Goal: Task Accomplishment & Management: Complete application form

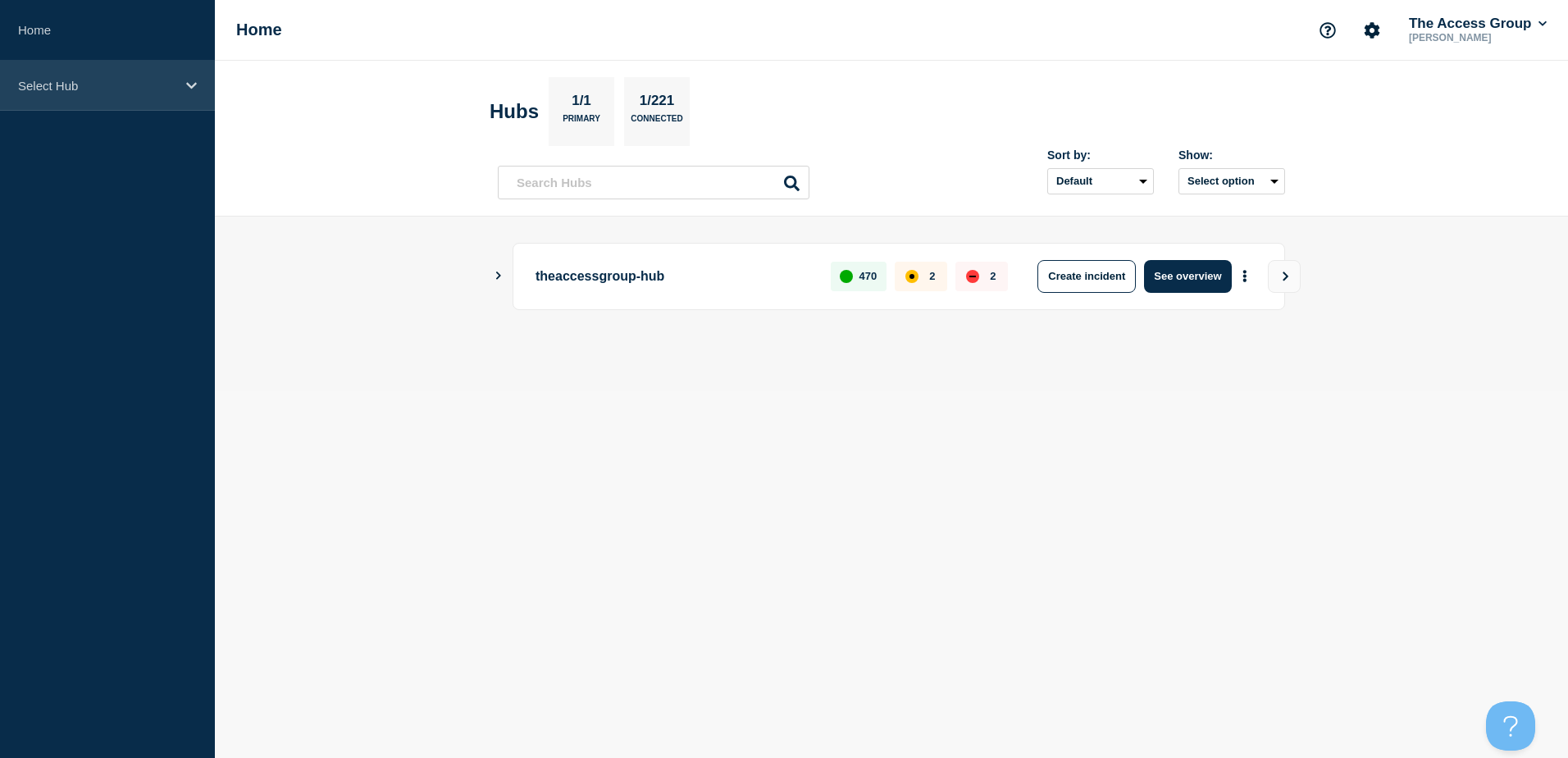
click at [180, 84] on div "Select Hub" at bounding box center [107, 85] width 214 height 50
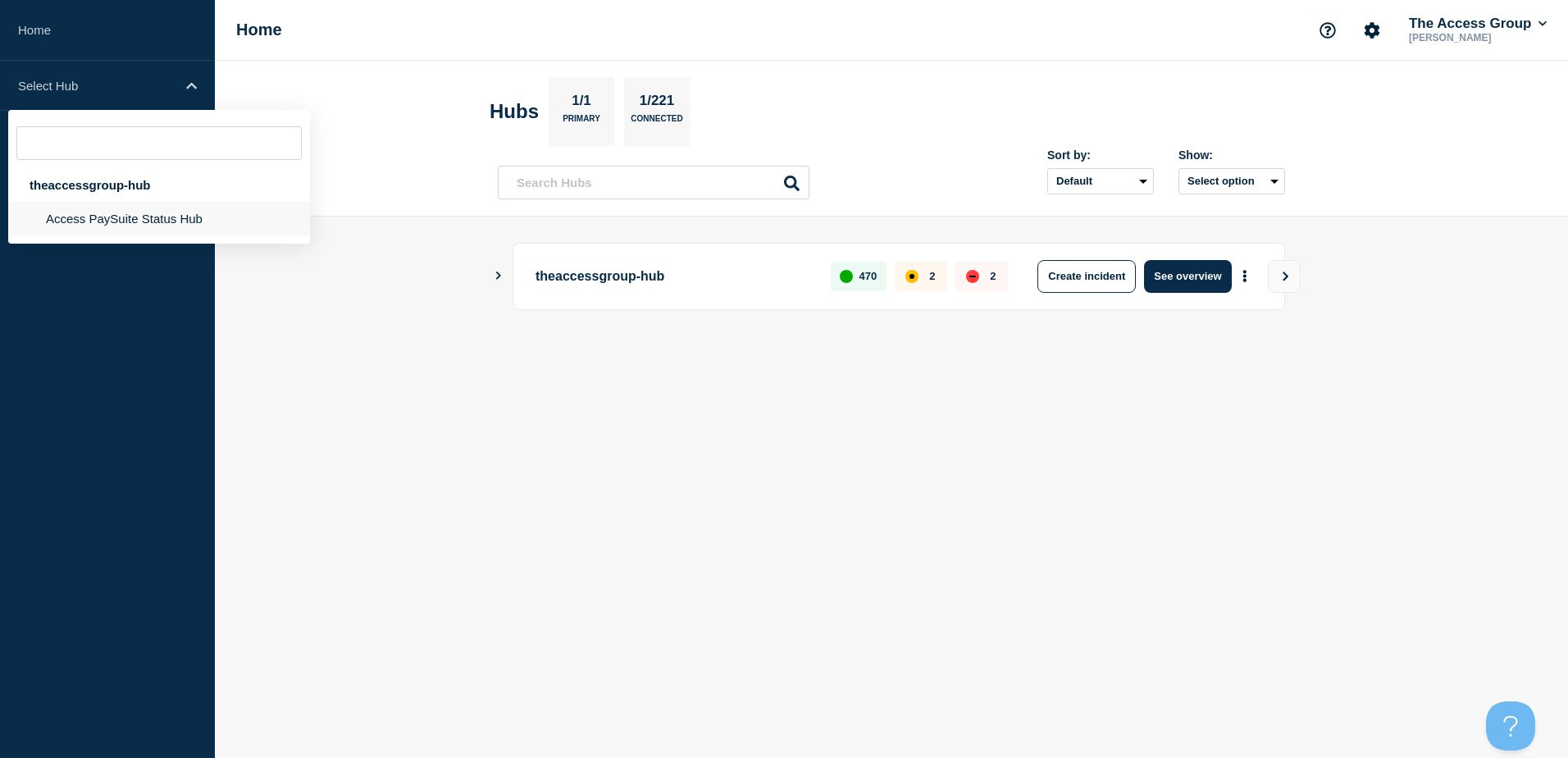
click at [87, 220] on li "Access PaySuite Status Hub" at bounding box center [159, 219] width 301 height 34
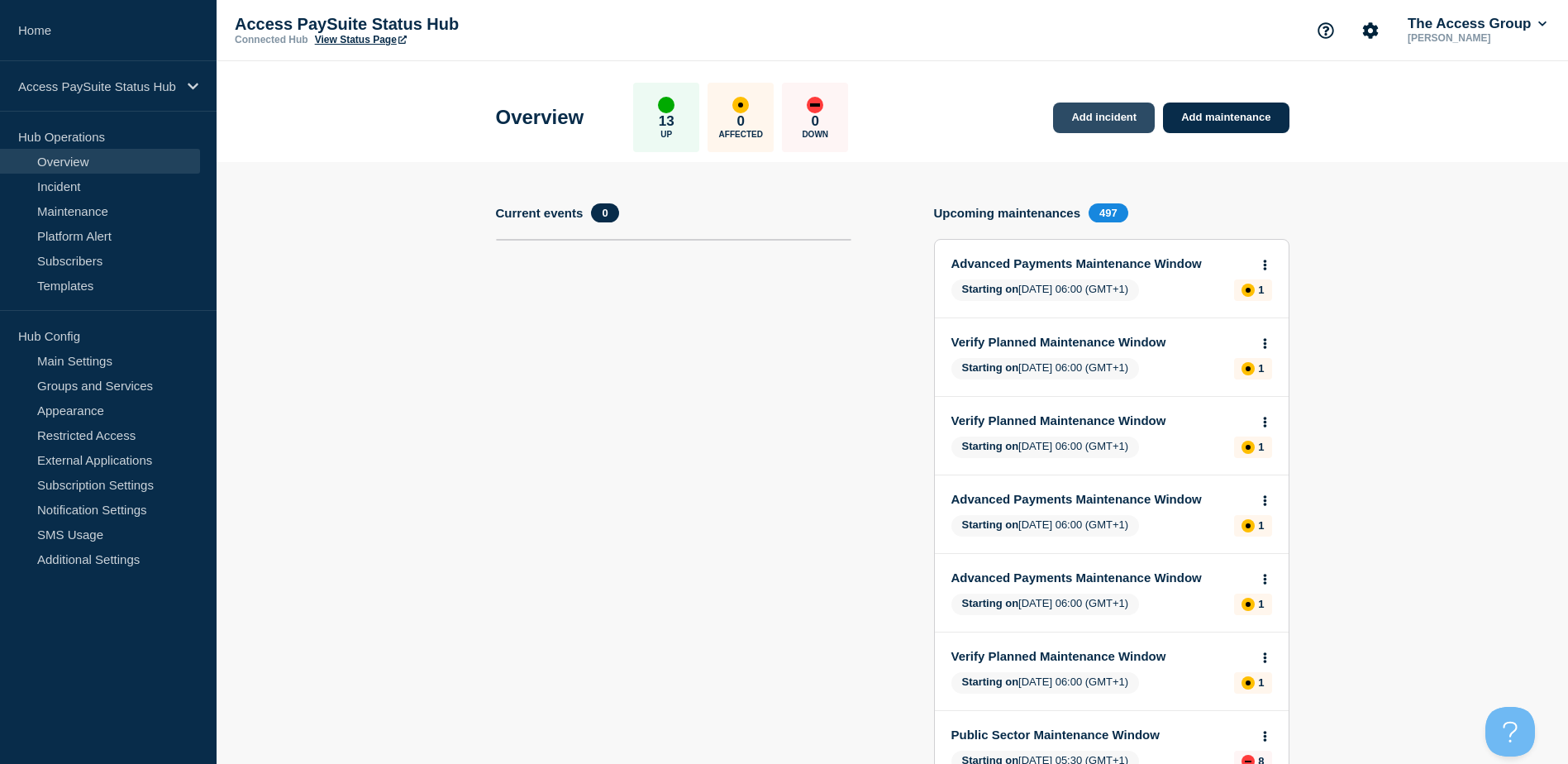
click at [1116, 120] on link "Add incident" at bounding box center [1104, 118] width 102 height 31
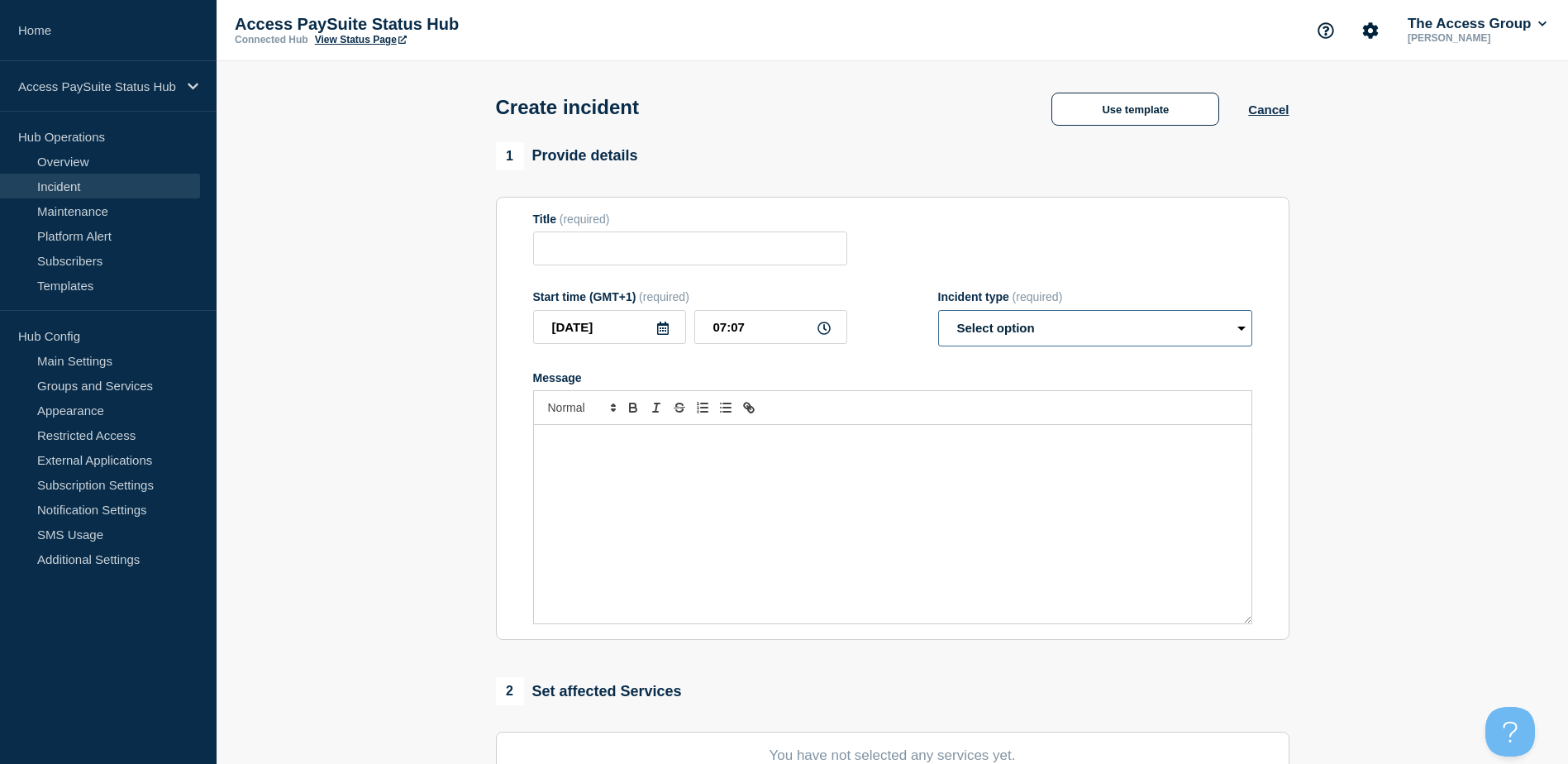
click at [1195, 324] on select "Select option Investigating Identified Monitoring" at bounding box center [1095, 328] width 314 height 37
select select "investigating"
click at [938, 313] on select "Select option Investigating Identified Monitoring" at bounding box center [1095, 328] width 314 height 37
click at [1161, 115] on button "Use template" at bounding box center [1135, 109] width 168 height 33
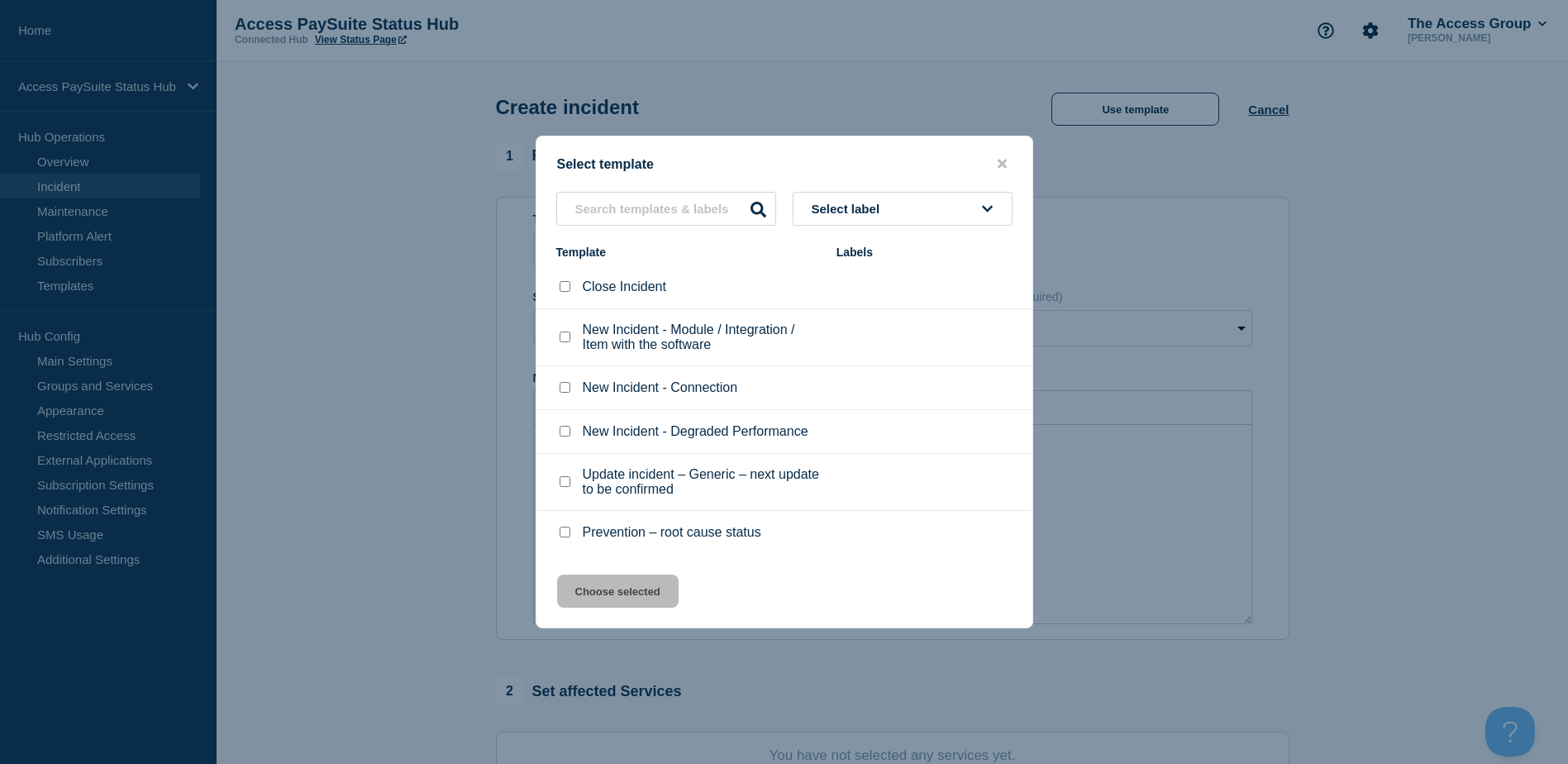
click at [567, 339] on input "New Incident - Module / Integration / Item with the software checkbox" at bounding box center [564, 336] width 11 height 11
checkbox input "true"
click at [617, 596] on button "Choose selected" at bounding box center [618, 591] width 122 height 33
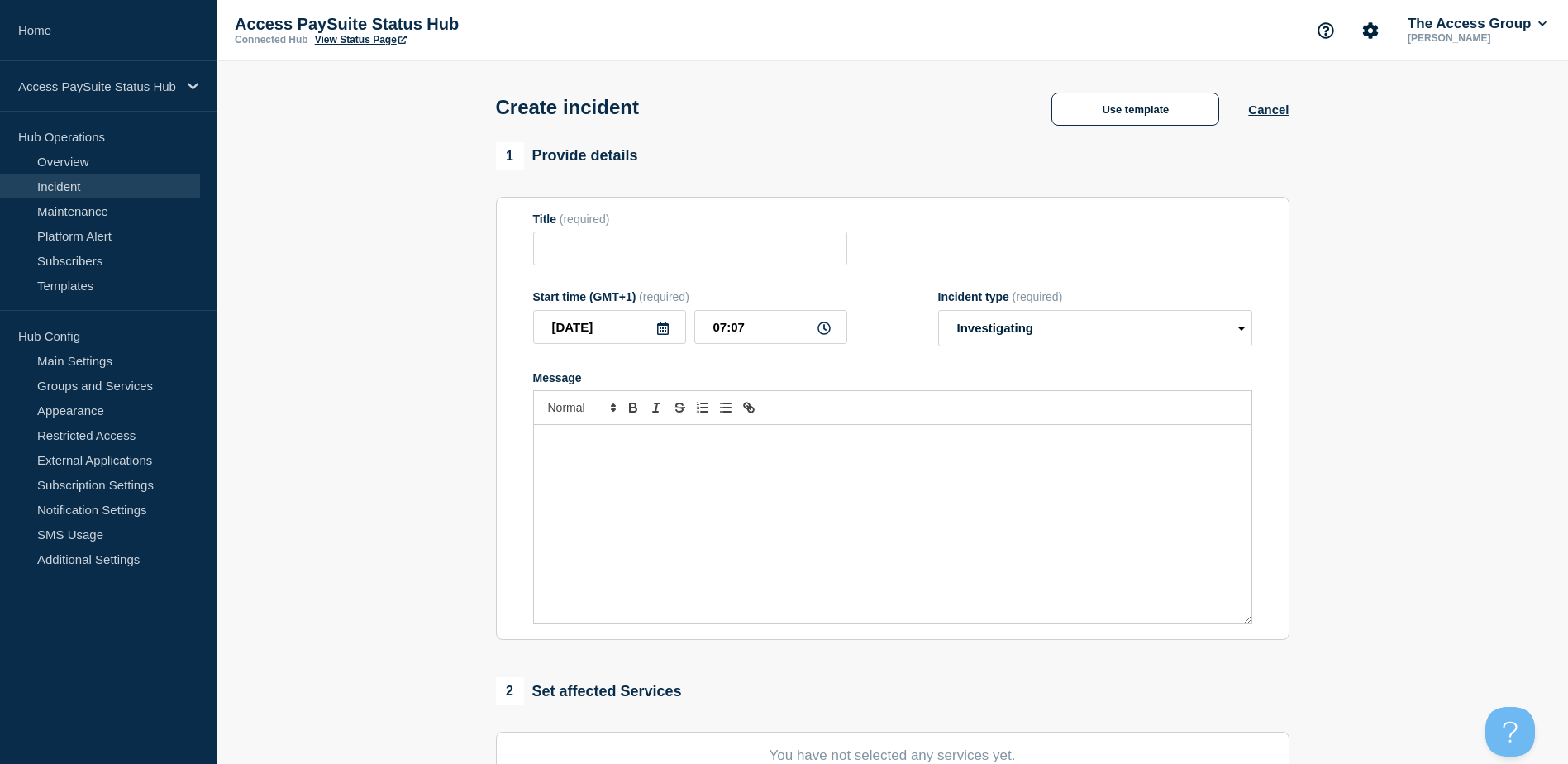
type input "New Incident - Module / Integration / Item with the software"
select select "identified"
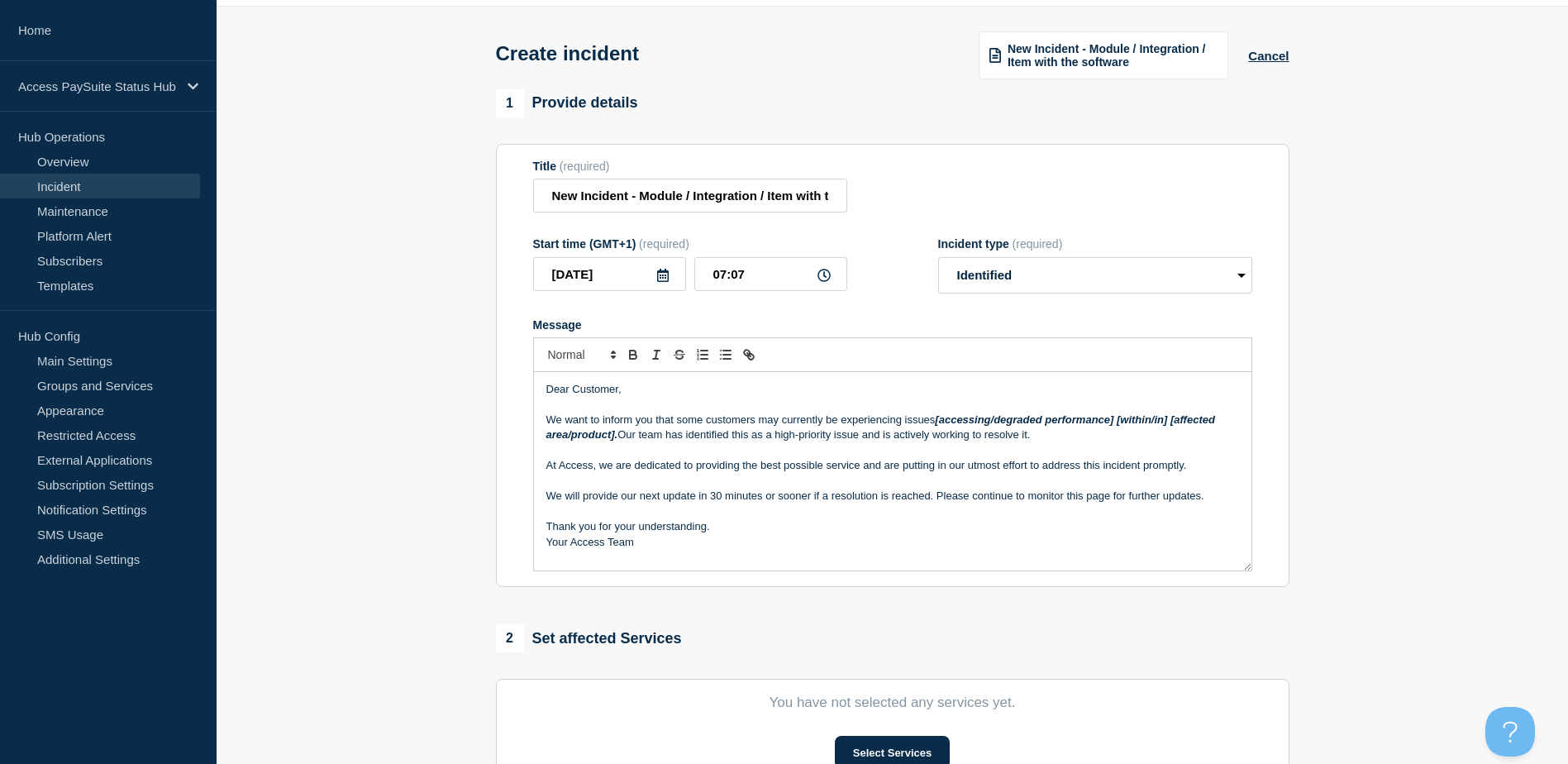
scroll to position [83, 0]
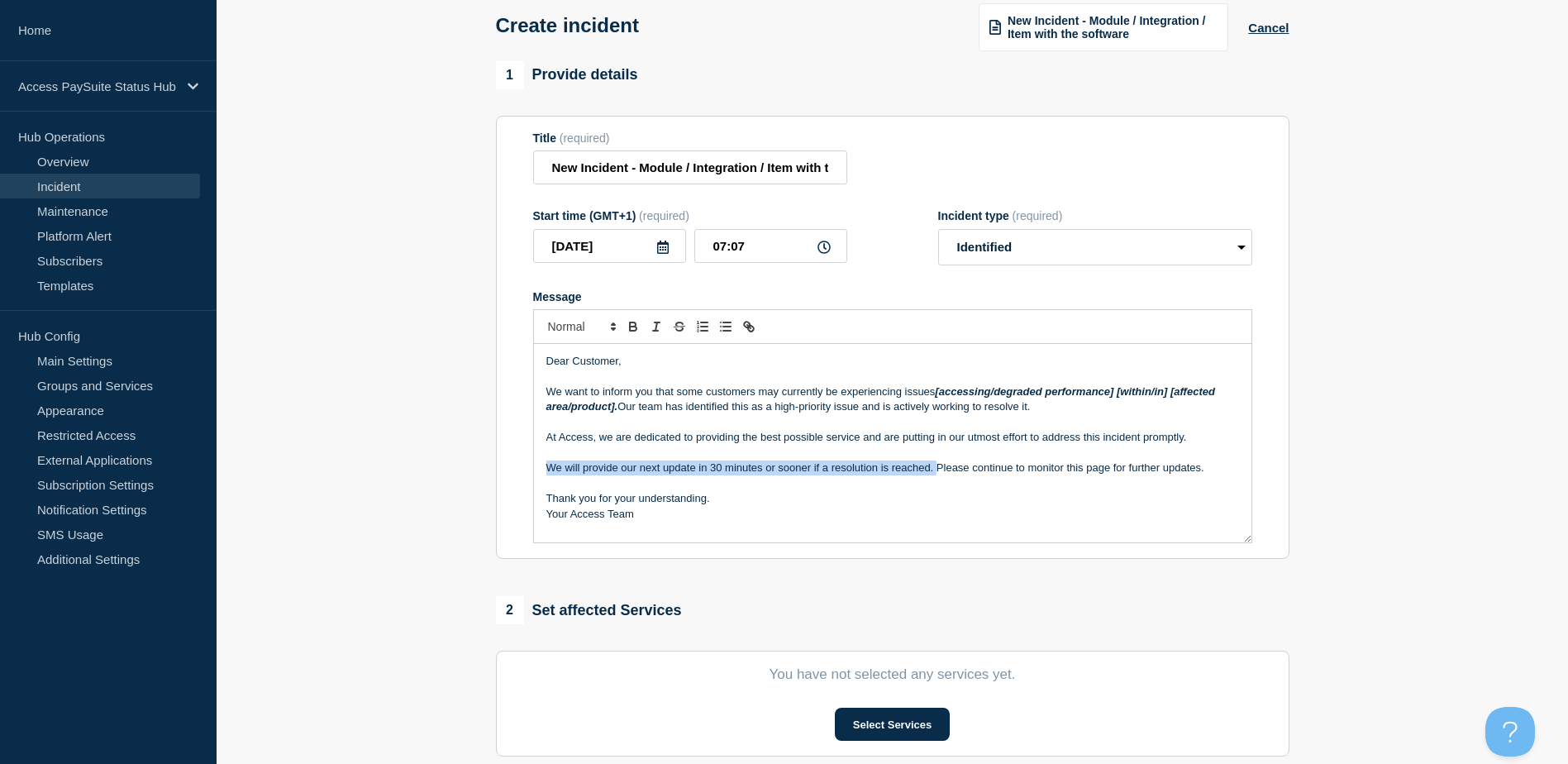
drag, startPoint x: 937, startPoint y: 473, endPoint x: 542, endPoint y: 473, distance: 395.0
click at [542, 473] on div "Dear Customer, We want to inform you that some customers may currently be exper…" at bounding box center [893, 443] width 718 height 199
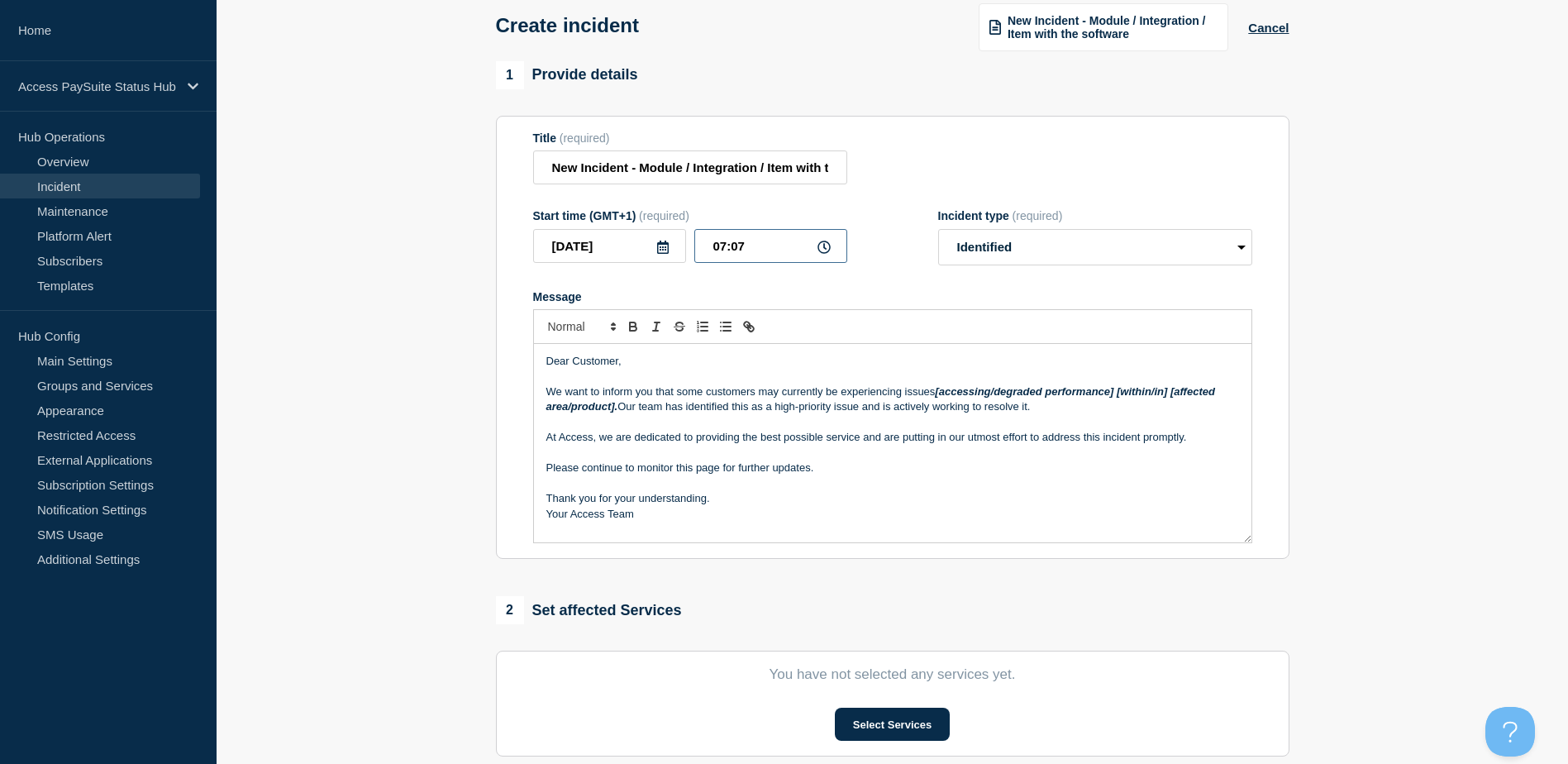
click at [763, 253] on input "07:07" at bounding box center [770, 245] width 153 height 34
click at [822, 254] on icon at bounding box center [824, 247] width 13 height 13
click at [745, 249] on input "07:07" at bounding box center [770, 245] width 153 height 34
drag, startPoint x: 745, startPoint y: 249, endPoint x: 701, endPoint y: 256, distance: 44.6
click at [702, 254] on input "07:07" at bounding box center [770, 245] width 153 height 34
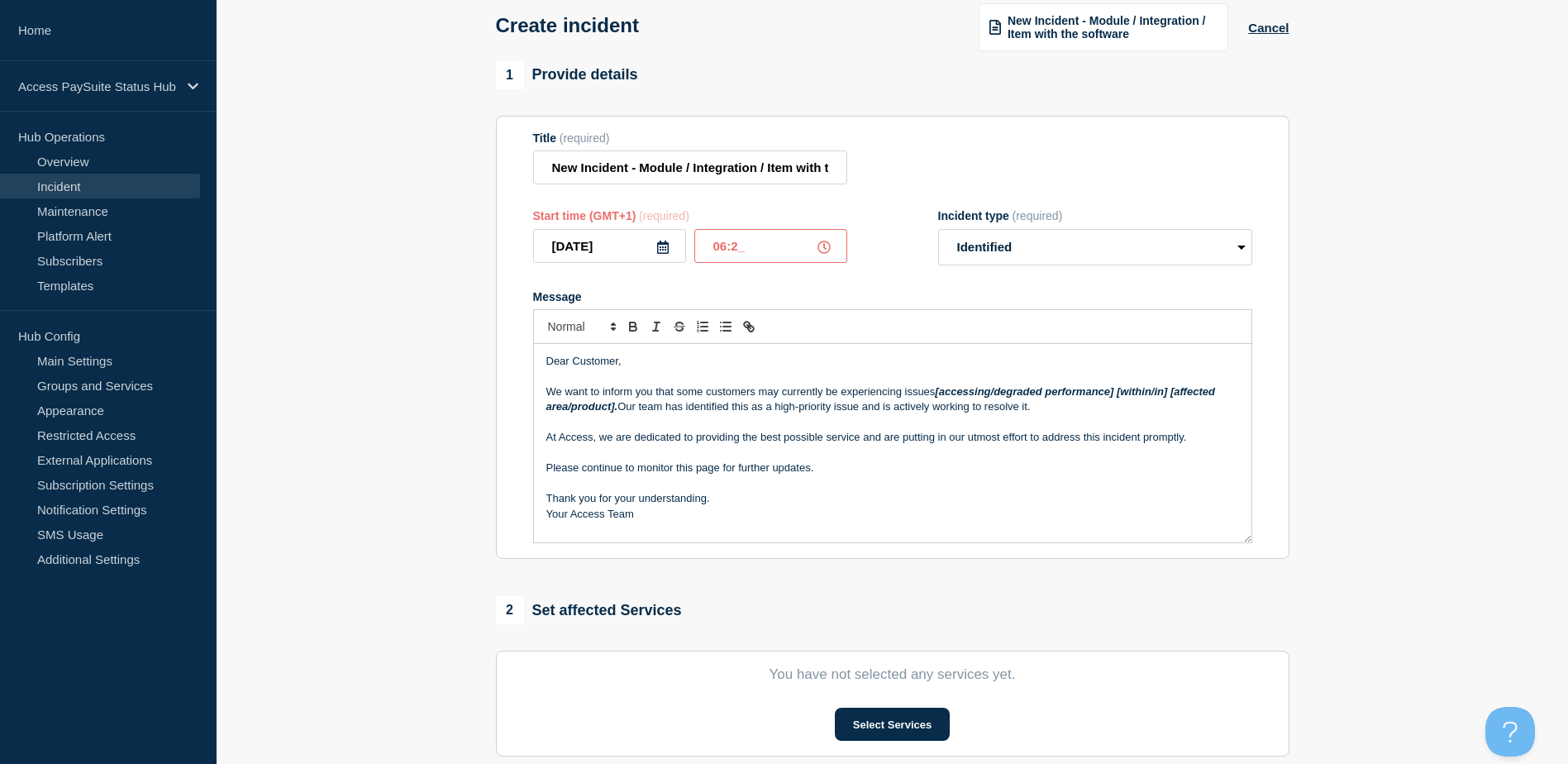
type input "06:25"
drag, startPoint x: 552, startPoint y: 169, endPoint x: 961, endPoint y: 134, distance: 410.5
click at [961, 134] on div "Title (required) New Incident - Module / Integration / Item with the software" at bounding box center [893, 158] width 719 height 53
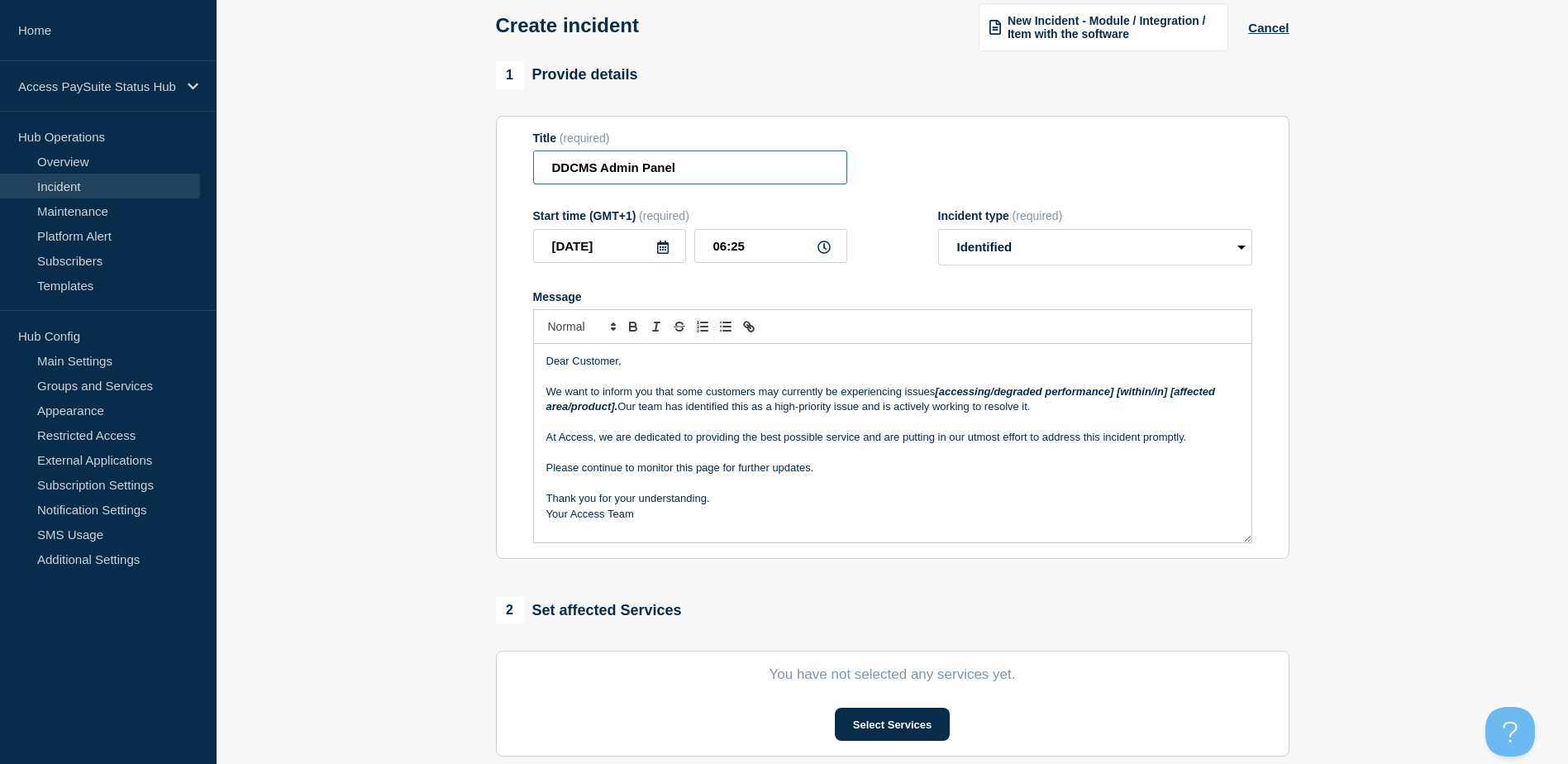
click at [711, 169] on input "DDCMS Admin Panel" at bounding box center [690, 167] width 314 height 34
type input "DDCMS Admin Panel Inaccessible"
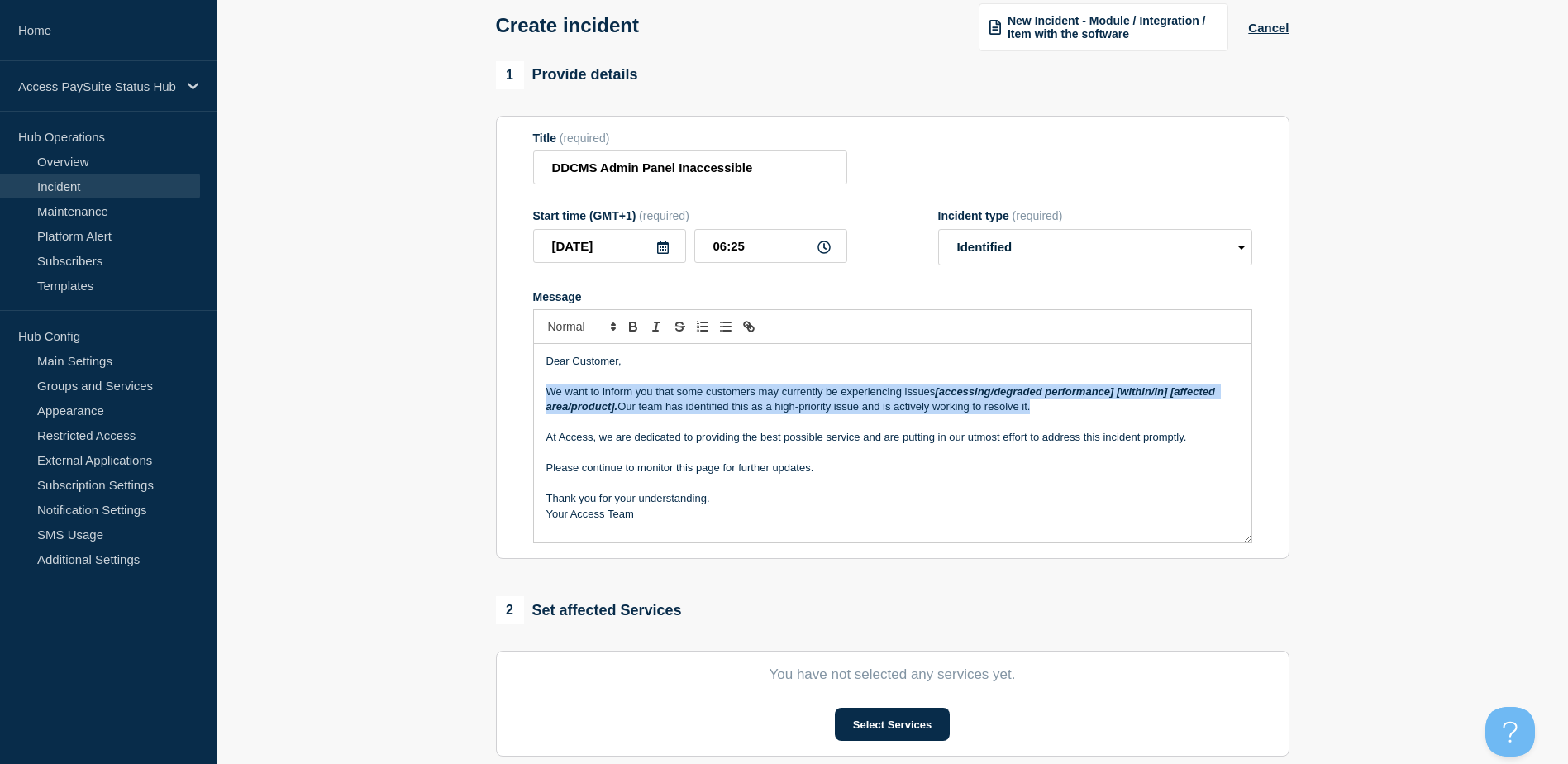
drag, startPoint x: 546, startPoint y: 393, endPoint x: 1038, endPoint y: 411, distance: 492.3
click at [1038, 411] on p "We want to inform you that some customers may currently be experiencing issues …" at bounding box center [893, 400] width 693 height 31
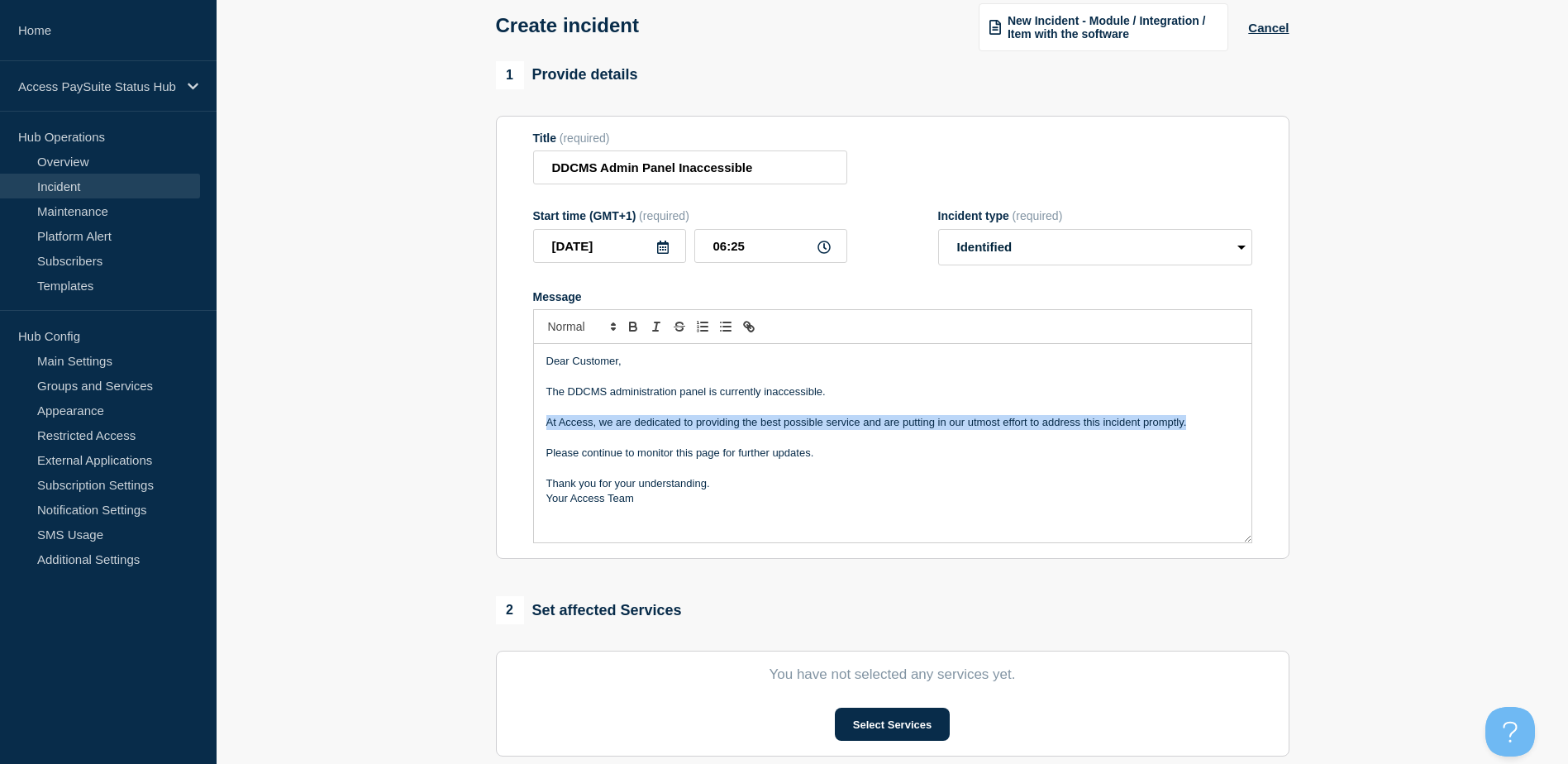
drag, startPoint x: 1192, startPoint y: 428, endPoint x: 542, endPoint y: 423, distance: 650.0
click at [542, 423] on div "Dear Customer, The DDCMS administration panel is currently inaccessible. At Acc…" at bounding box center [893, 443] width 718 height 199
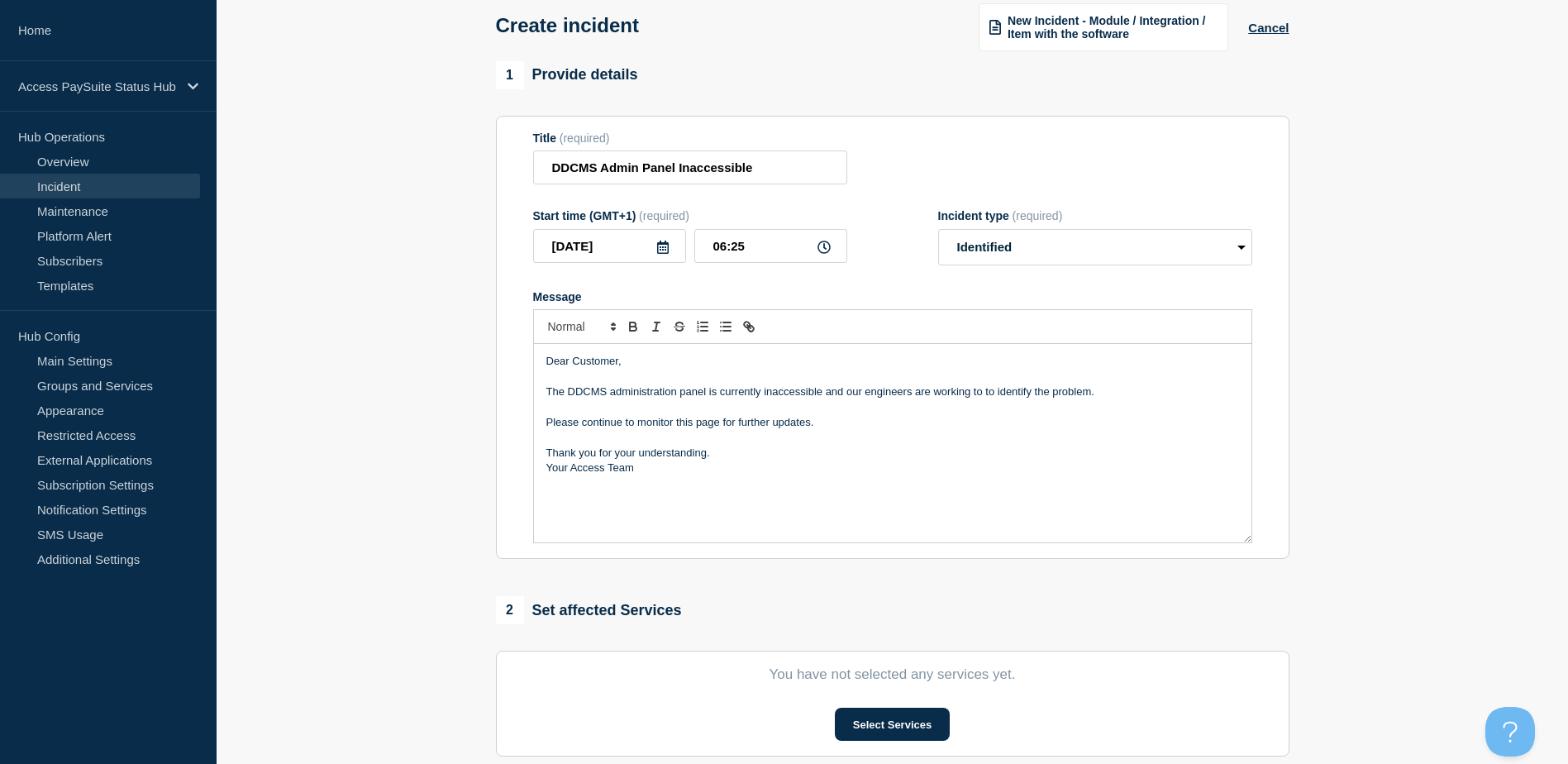
click at [1100, 392] on p "The DDCMS administration panel is currently inaccessible and our engineers are …" at bounding box center [893, 392] width 693 height 15
click at [996, 394] on p "The DDCMS administration panel is currently inaccessible and our engineers are …" at bounding box center [893, 392] width 693 height 15
click at [551, 417] on p "Message" at bounding box center [893, 422] width 693 height 15
click at [794, 427] on p "All other direct debit operations are working normall" at bounding box center [893, 422] width 693 height 15
drag, startPoint x: 814, startPoint y: 456, endPoint x: 544, endPoint y: 454, distance: 270.0
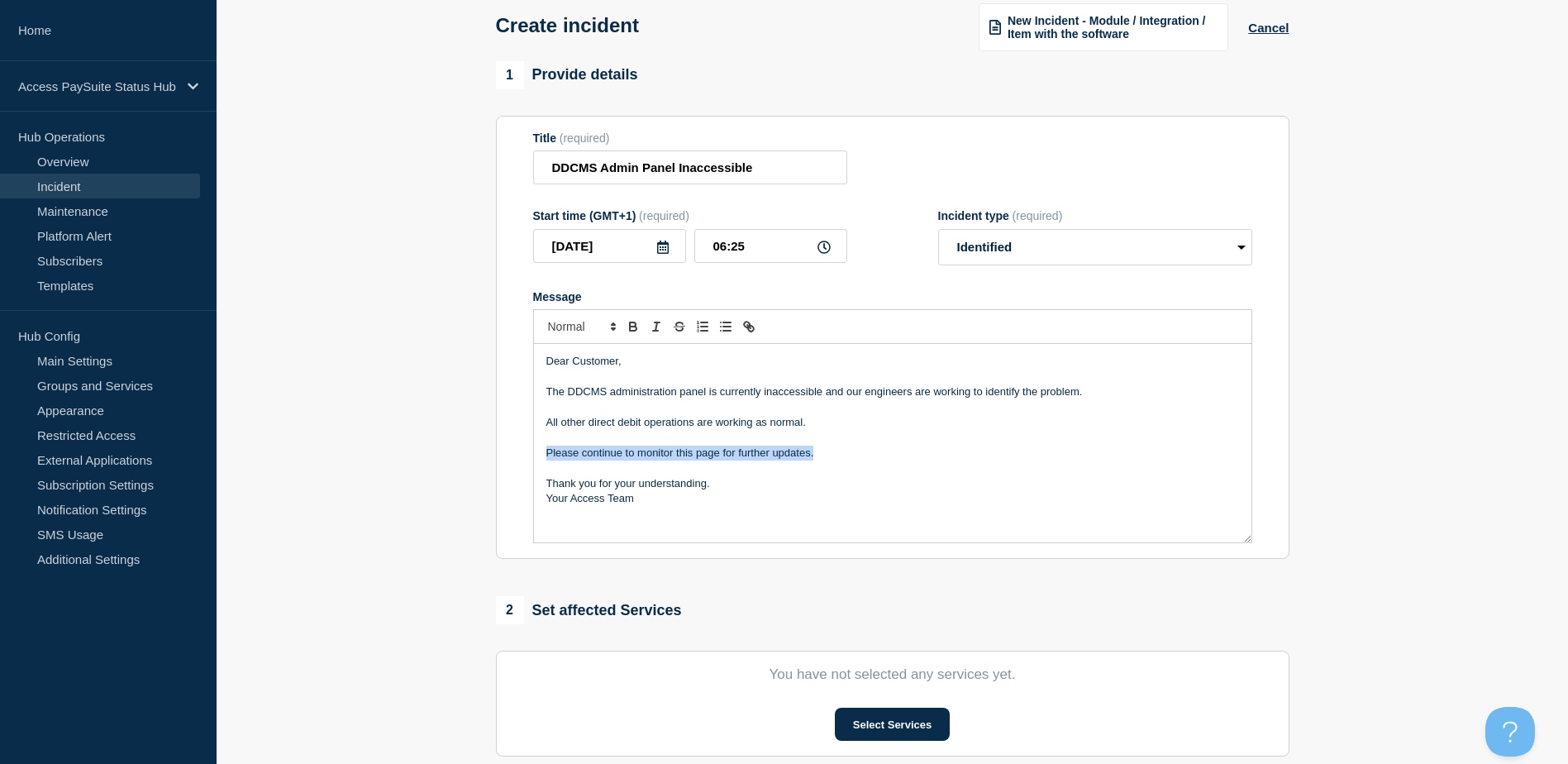
click at [544, 454] on div "Dear Customer, The DDCMS administration panel is currently inaccessible and our…" at bounding box center [893, 443] width 718 height 199
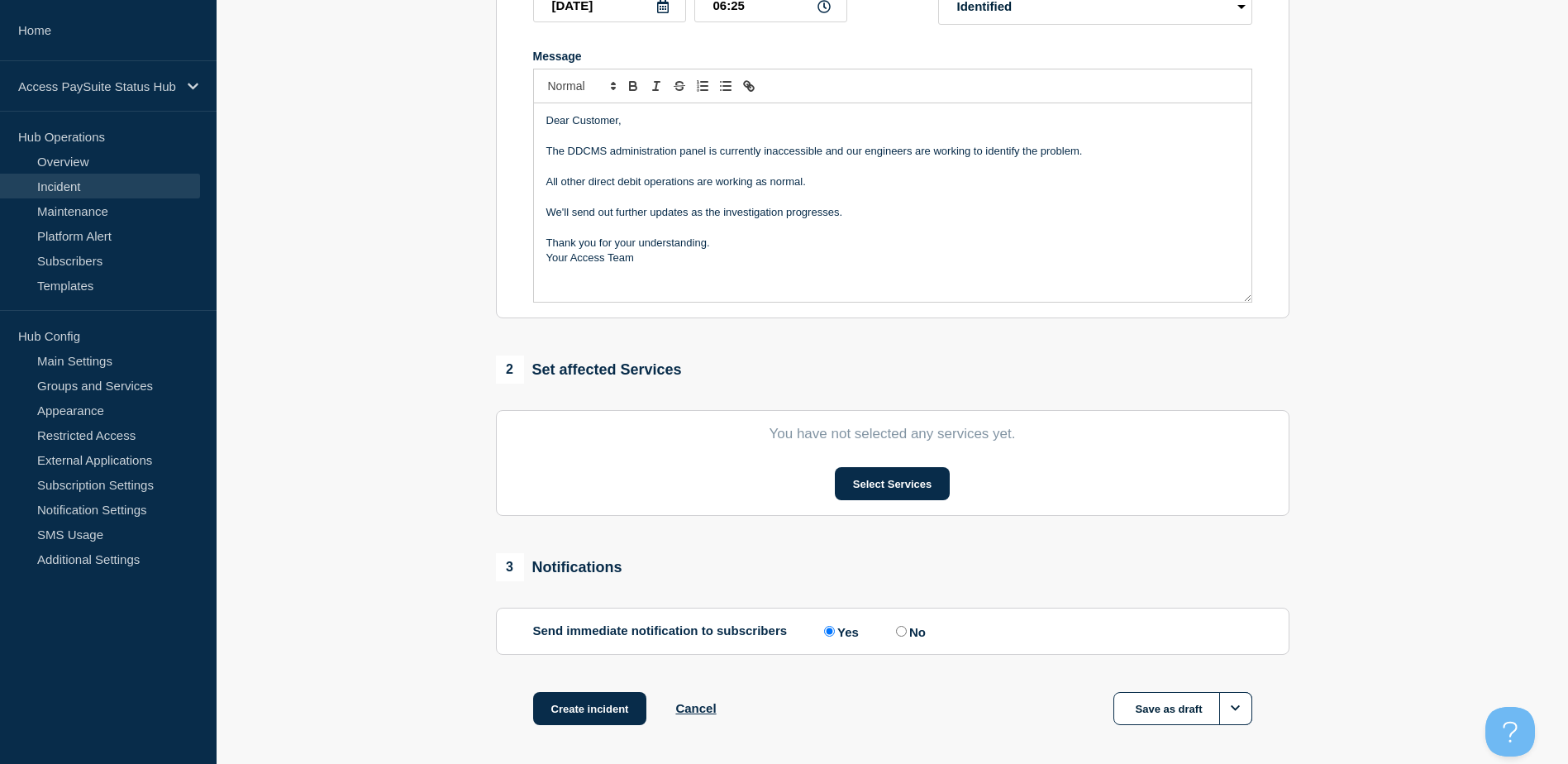
scroll to position [331, 0]
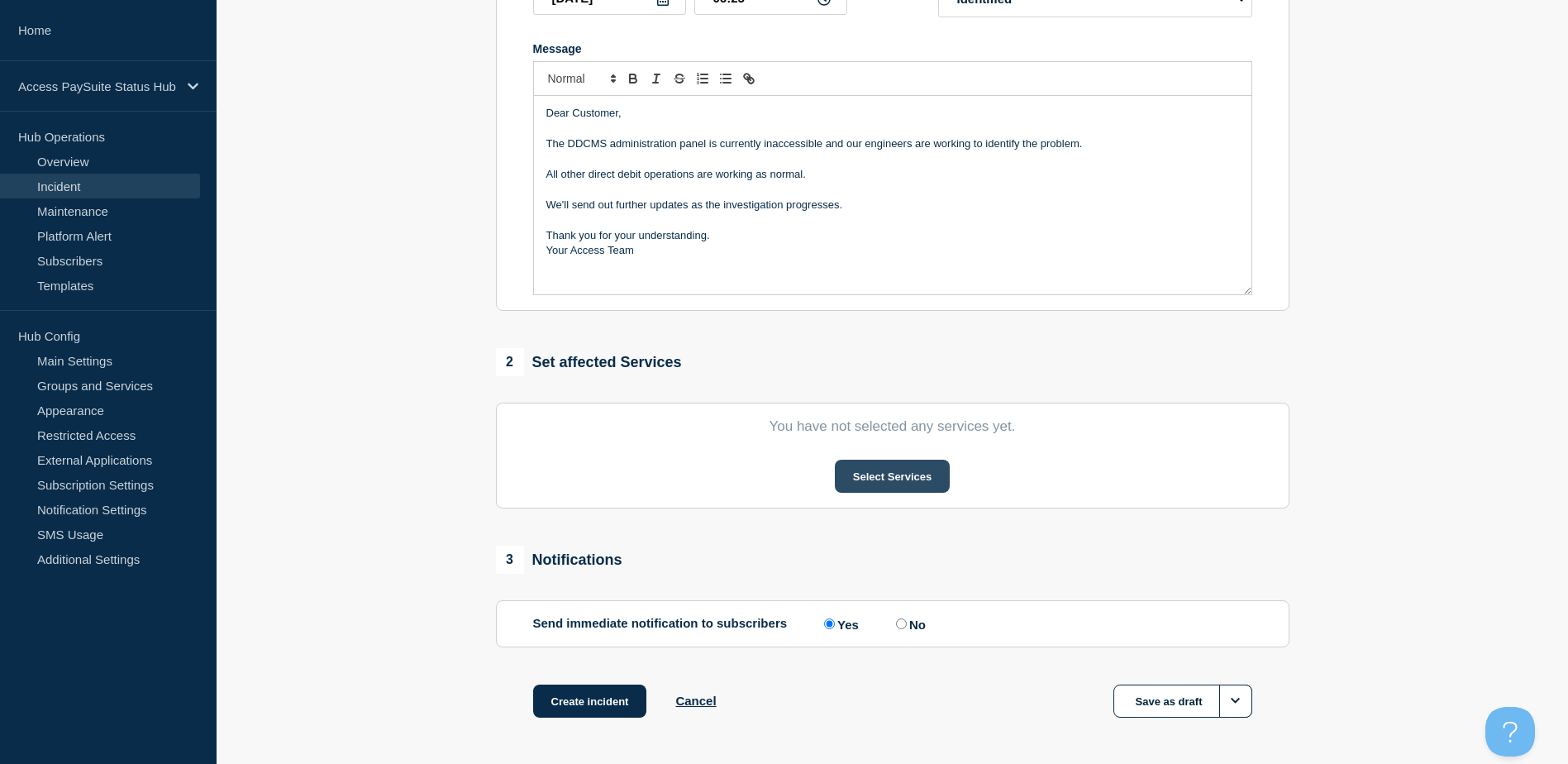
click at [923, 473] on button "Select Services" at bounding box center [892, 477] width 115 height 33
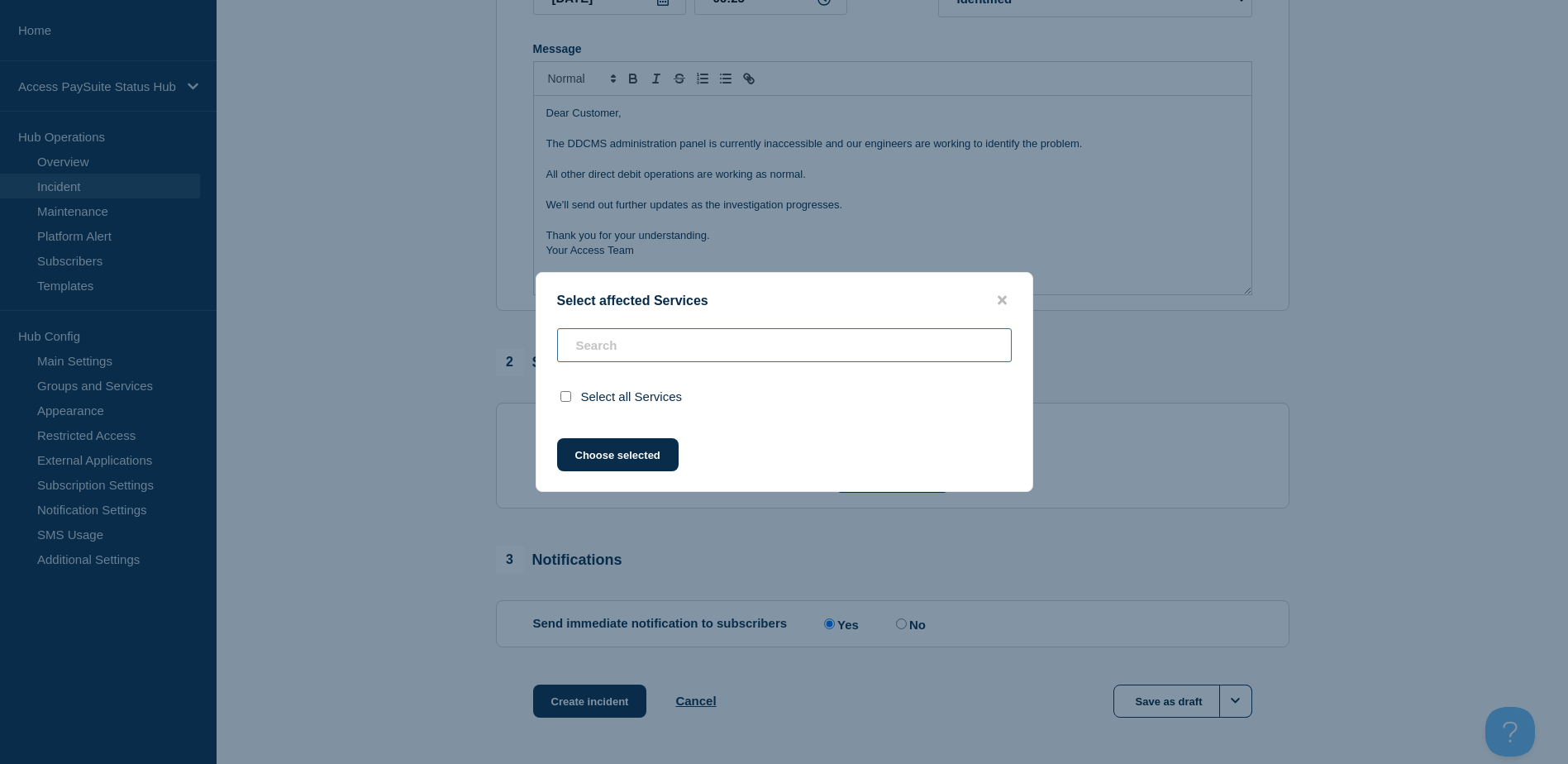
click at [683, 351] on input "text" at bounding box center [784, 345] width 455 height 34
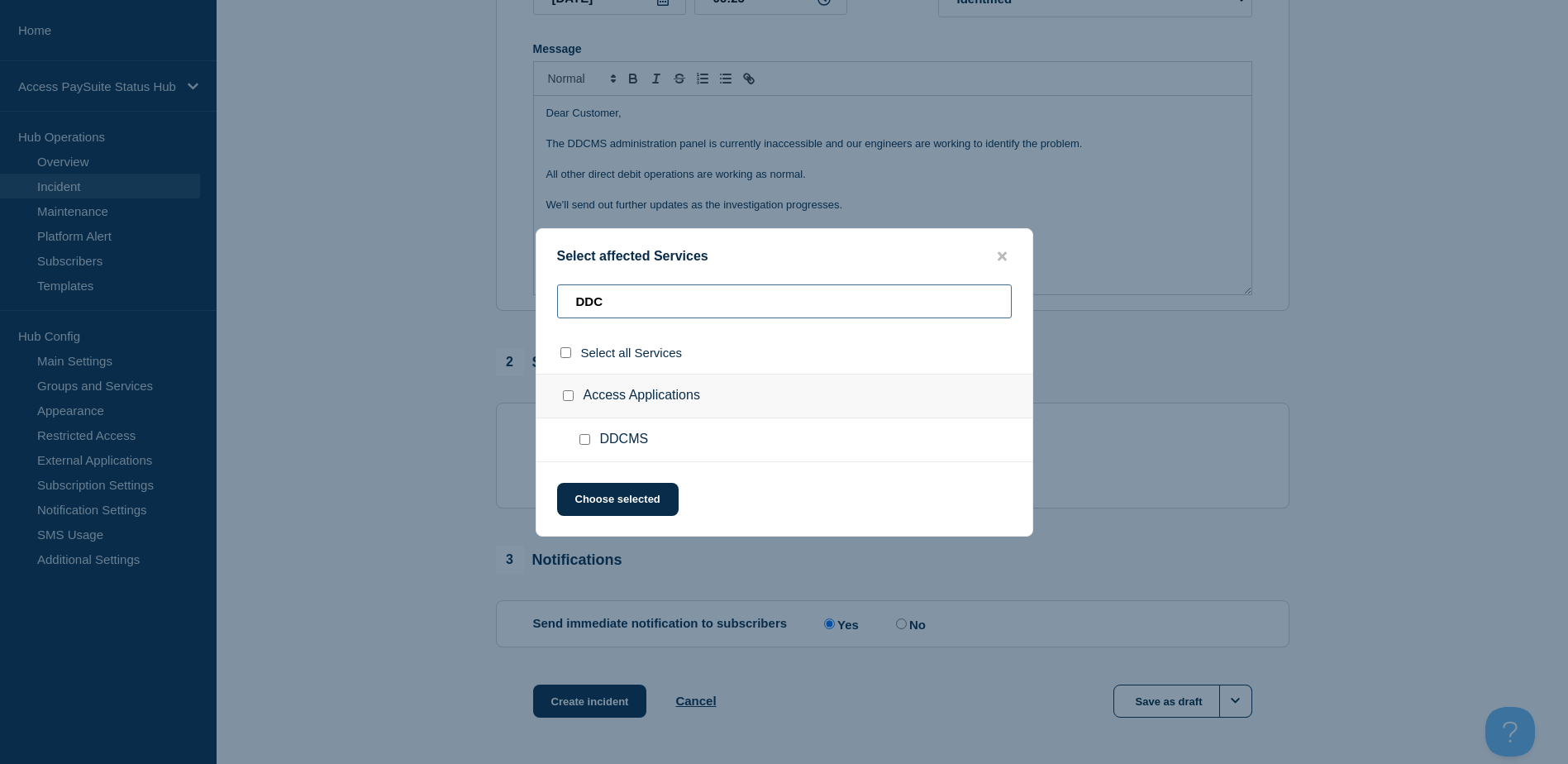
type input "DDC"
click at [584, 442] on input "DDCMS checkbox" at bounding box center [584, 439] width 11 height 11
checkbox input "true"
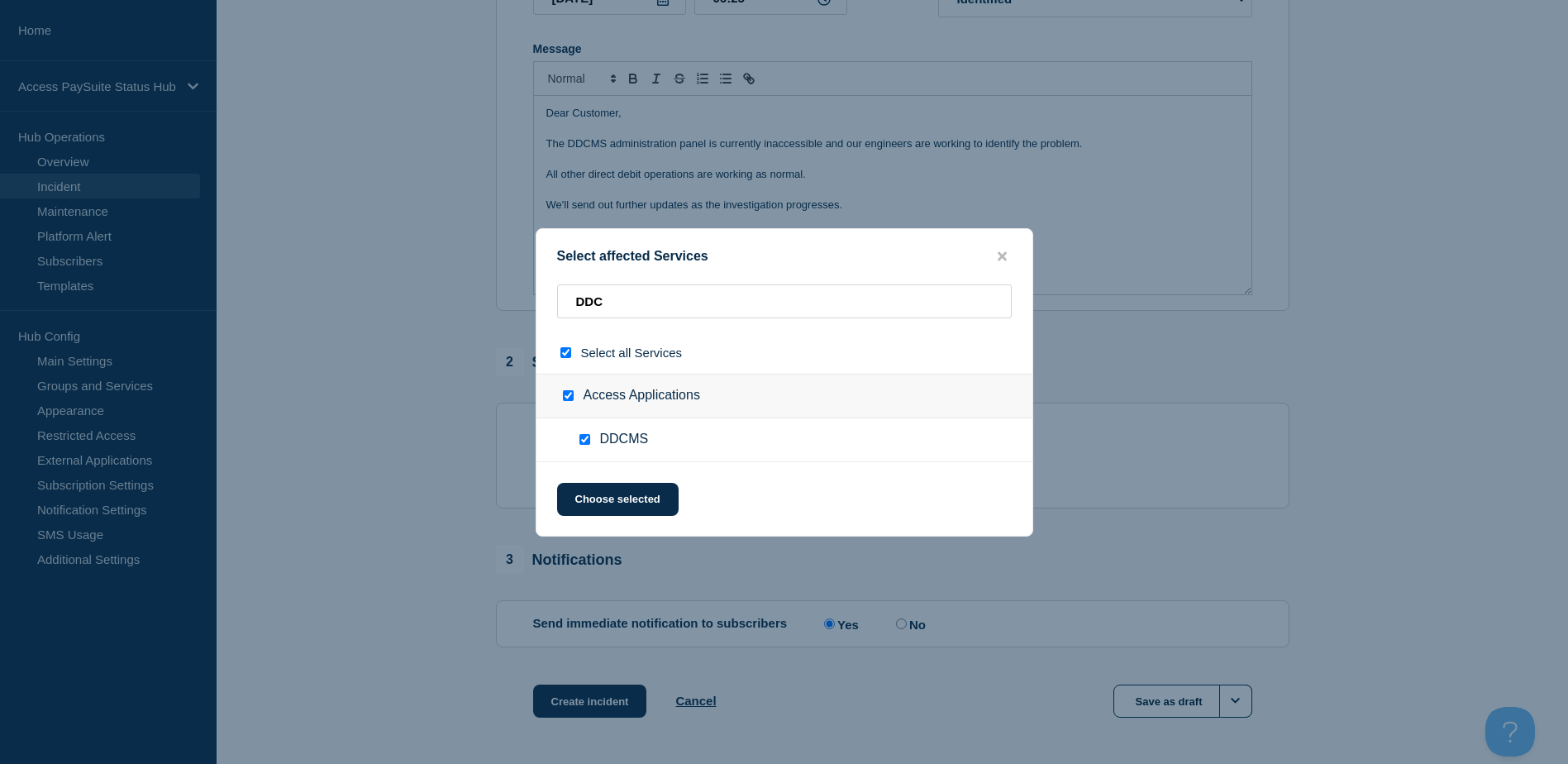
click at [564, 357] on input "select all checkbox" at bounding box center [565, 352] width 11 height 11
checkbox input "false"
click at [585, 442] on input "DDCMS checkbox" at bounding box center [584, 439] width 11 height 11
checkbox input "true"
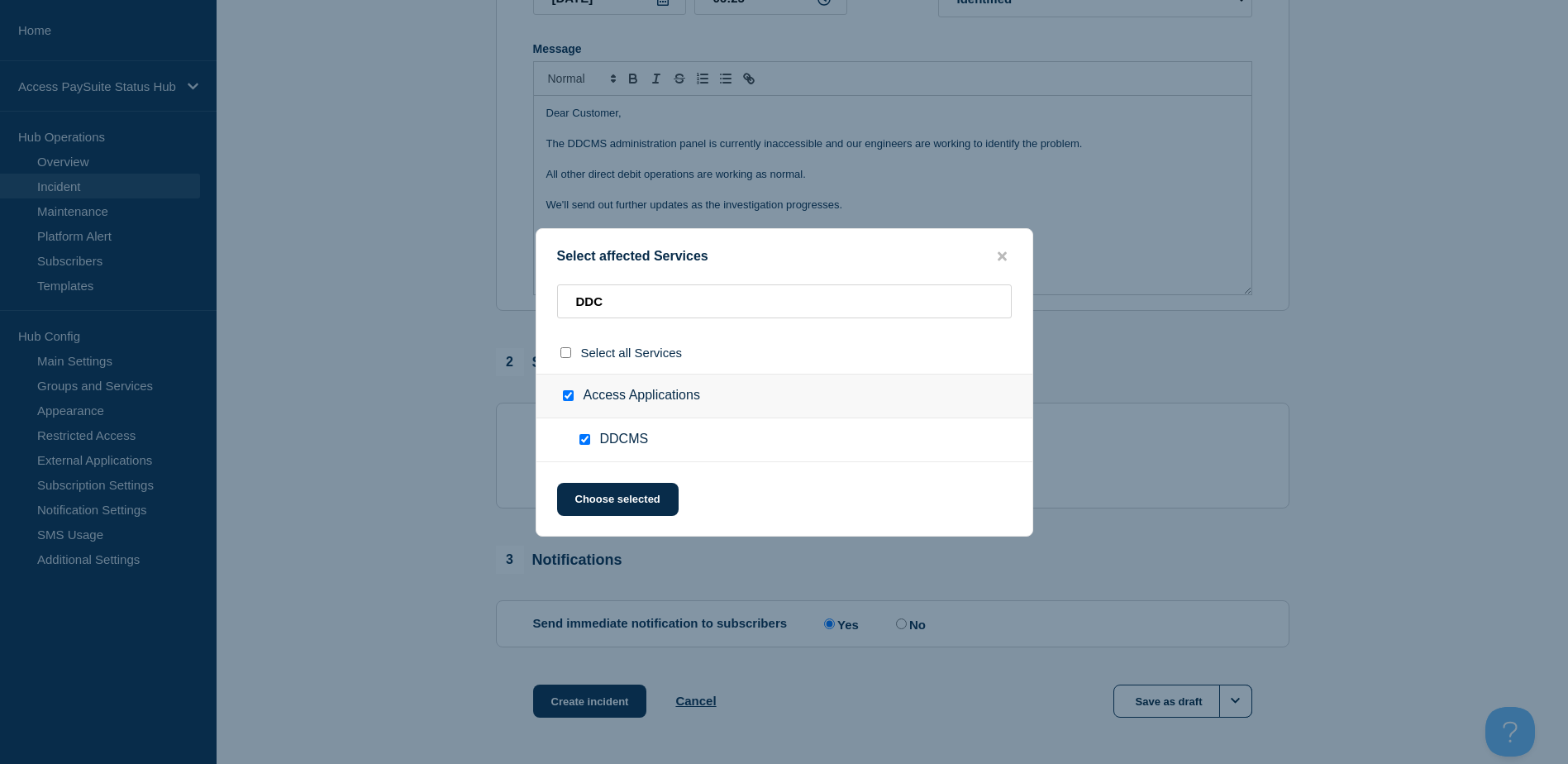
checkbox input "true"
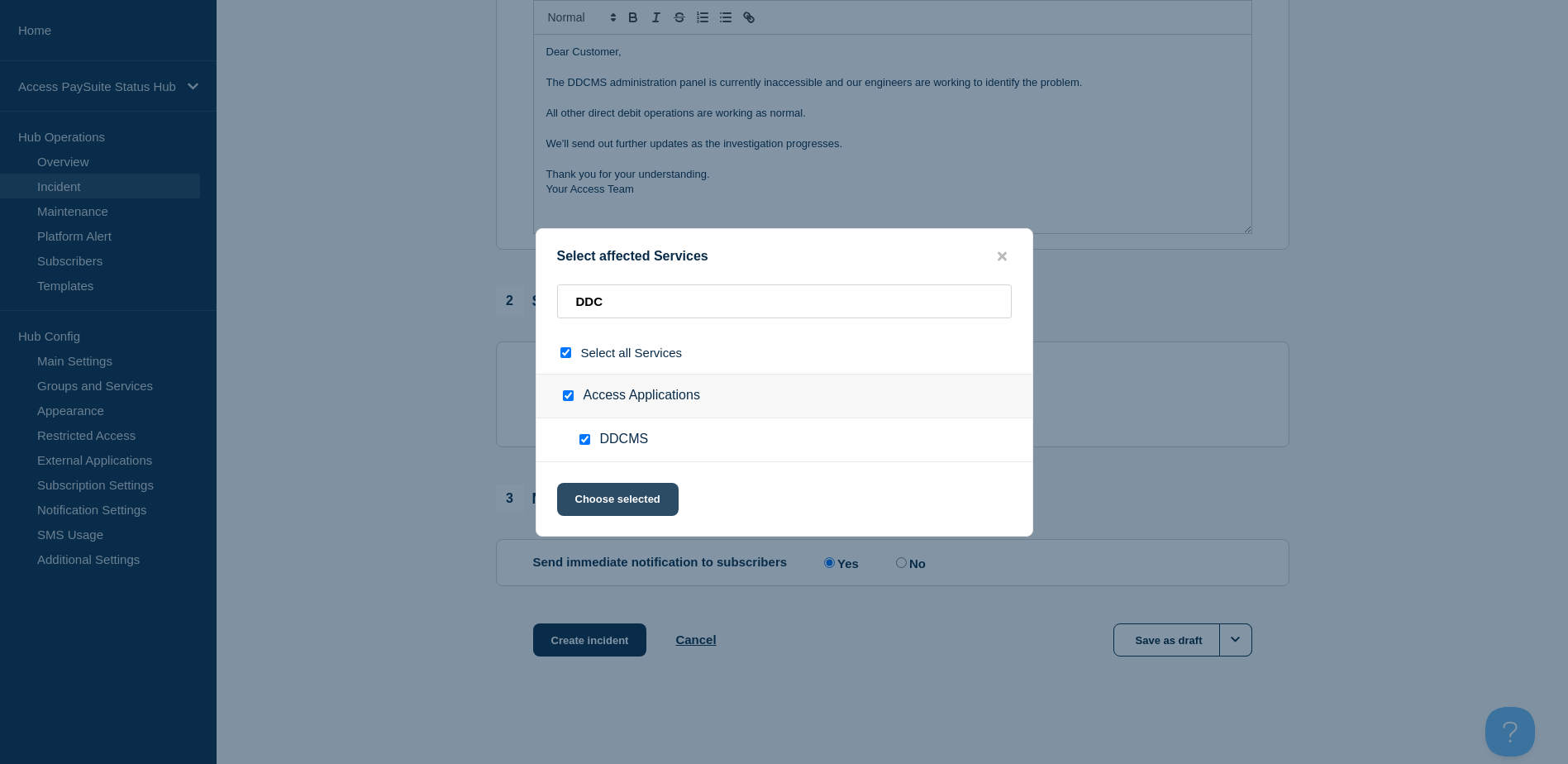
click at [632, 494] on button "Choose selected" at bounding box center [618, 499] width 122 height 33
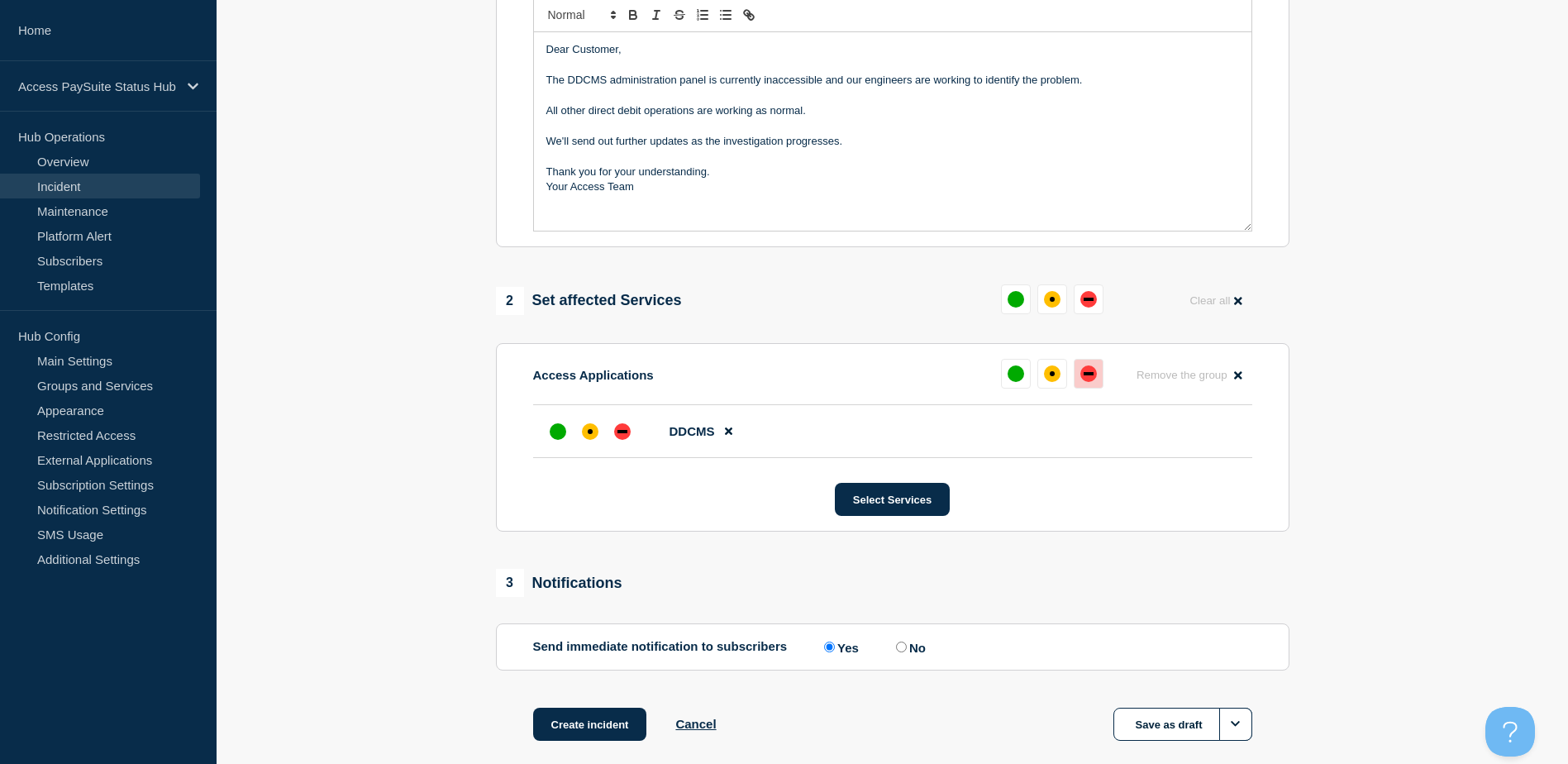
click at [1089, 376] on div "down" at bounding box center [1088, 374] width 10 height 3
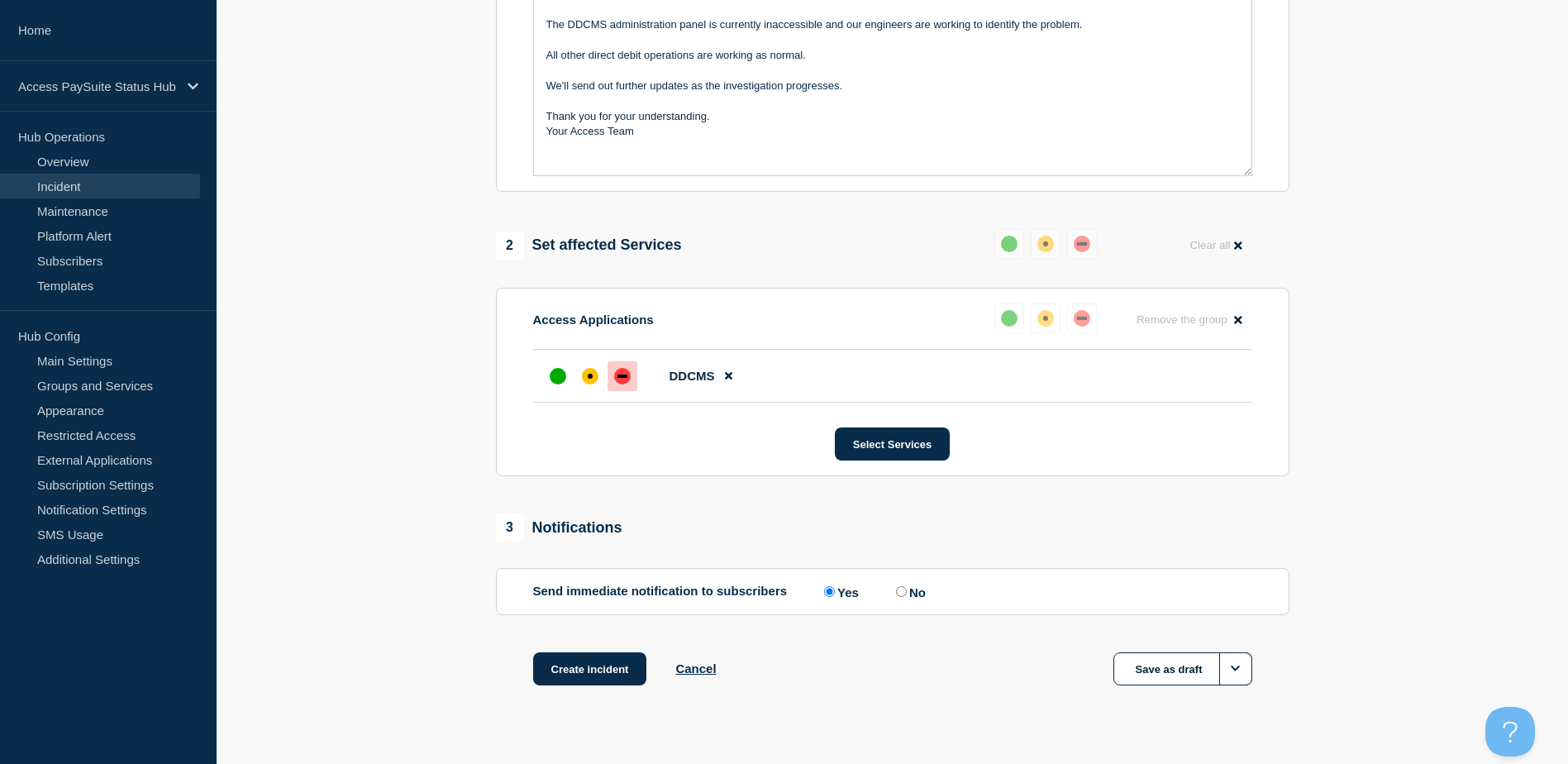
scroll to position [477, 0]
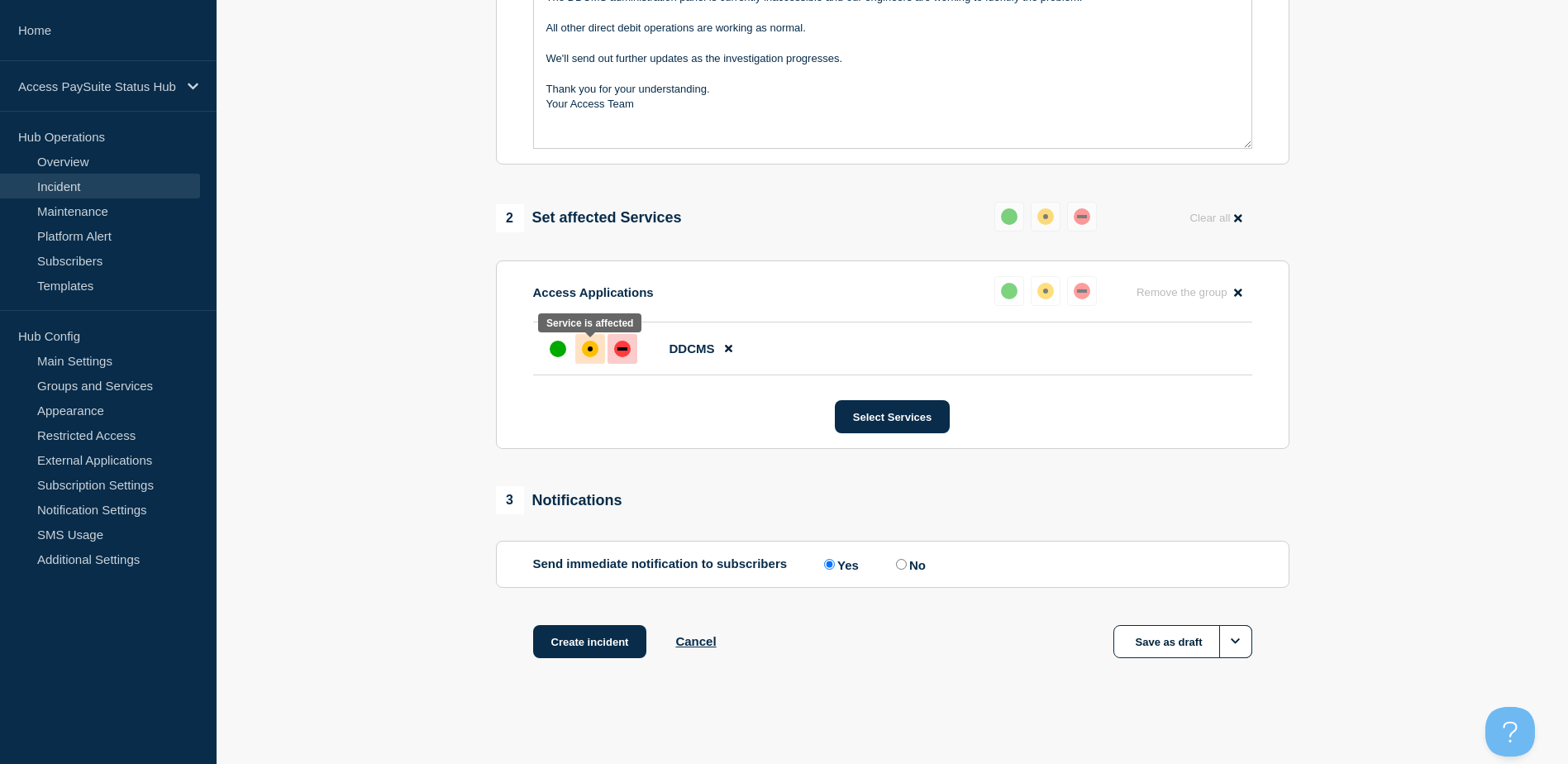
click at [589, 355] on div "affected" at bounding box center [590, 349] width 17 height 17
click at [616, 648] on button "Create incident" at bounding box center [590, 642] width 114 height 33
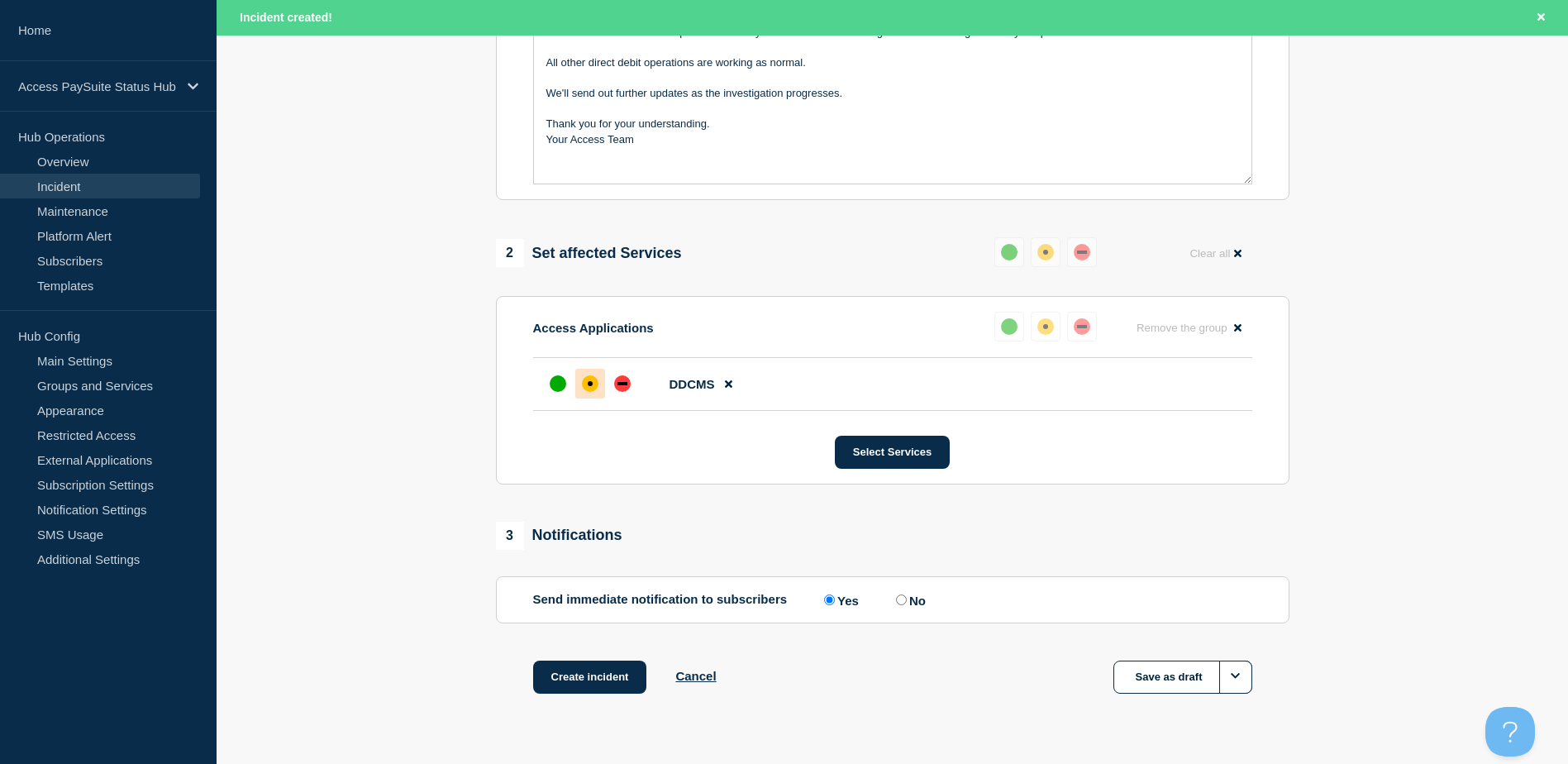
scroll to position [513, 0]
